Goal: Information Seeking & Learning: Learn about a topic

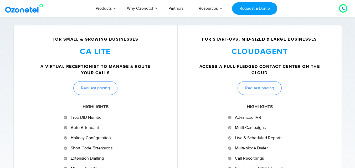
scroll to position [184, 0]
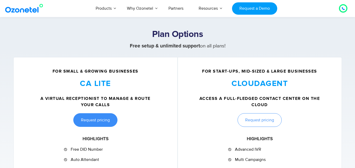
click at [91, 120] on span "Request pricing" at bounding box center [95, 120] width 29 height 4
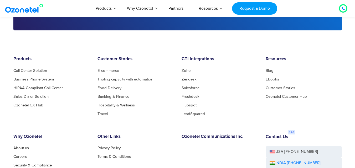
scroll to position [1079, 0]
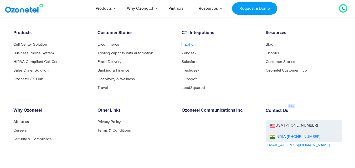
click at [184, 43] on link "Zoho" at bounding box center [188, 45] width 12 height 4
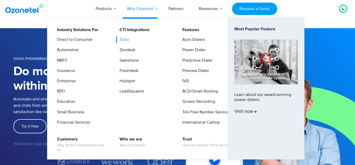
click at [150, 10] on link "Why Ozonetel" at bounding box center [140, 8] width 42 height 17
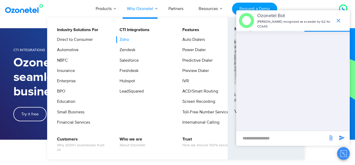
click at [122, 38] on link "Zoho" at bounding box center [123, 39] width 14 height 7
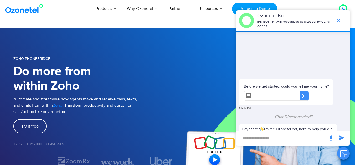
scroll to position [72, 0]
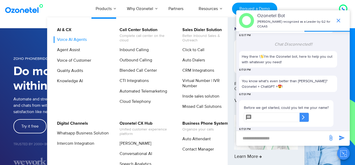
click at [78, 42] on link "Voice AI Agents" at bounding box center [71, 39] width 34 height 7
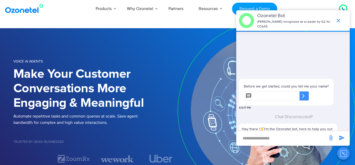
scroll to position [72, 0]
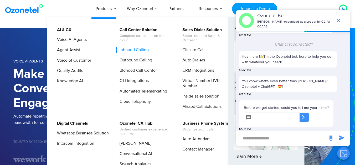
click at [132, 52] on link "Inbound Calling" at bounding box center [132, 50] width 33 height 7
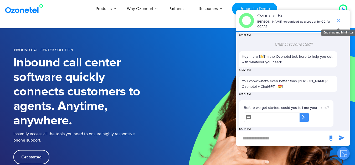
click at [337, 20] on icon "end chat or minimize" at bounding box center [339, 21] width 4 height 4
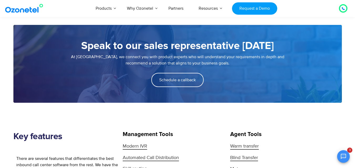
scroll to position [473, 0]
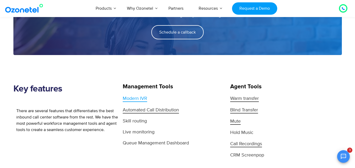
click at [134, 100] on span "Modern IVR" at bounding box center [135, 99] width 24 height 6
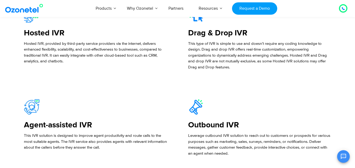
scroll to position [1393, 0]
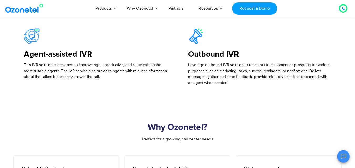
scroll to position [1445, 0]
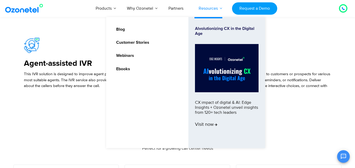
click at [213, 5] on link "Resources" at bounding box center [208, 8] width 34 height 17
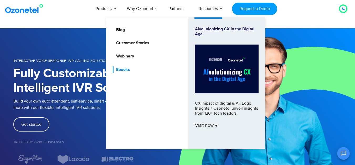
click at [124, 70] on link "Ebooks" at bounding box center [122, 69] width 18 height 7
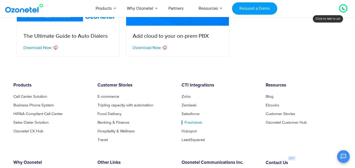
click at [189, 122] on link "Freshdesk" at bounding box center [192, 123] width 21 height 4
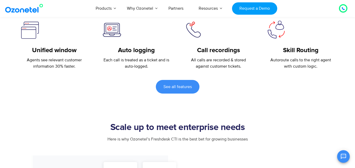
scroll to position [237, 0]
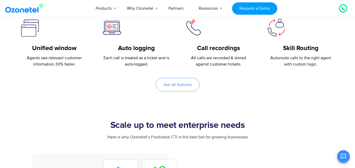
click at [179, 87] on span "See all features" at bounding box center [177, 85] width 28 height 4
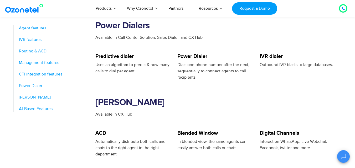
scroll to position [736, 0]
